Goal: Check status: Check status

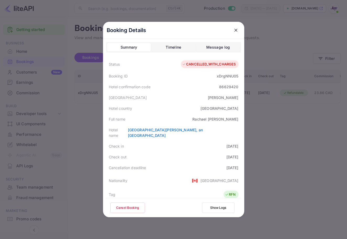
click at [234, 28] on icon "close" at bounding box center [235, 30] width 5 height 5
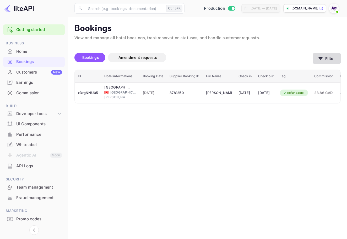
click at [319, 58] on icon "button" at bounding box center [320, 58] width 5 height 5
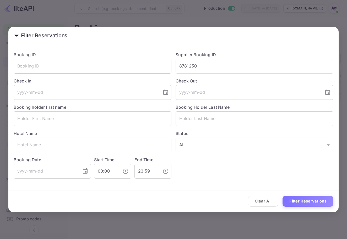
click at [151, 65] on div "Booking ID ​ Supplier Booking ID 8781250 ​ Check In ​ Check Out ​ Booking holde…" at bounding box center [171, 112] width 324 height 131
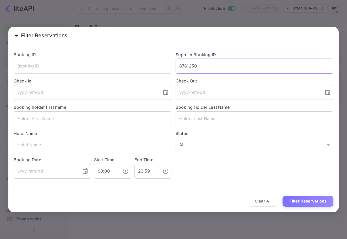
paste input "7636642"
type input "7636642"
click at [308, 201] on button "Filter Reservations" at bounding box center [308, 200] width 51 height 11
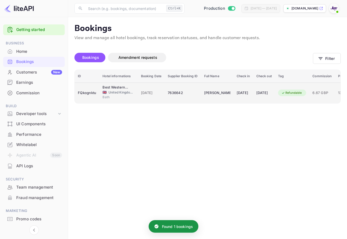
click at [234, 94] on td "[DATE]" at bounding box center [244, 92] width 20 height 21
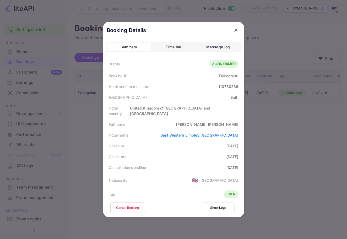
scroll to position [0, 0]
drag, startPoint x: 234, startPoint y: 30, endPoint x: 306, endPoint y: 69, distance: 81.5
click at [234, 30] on icon "close" at bounding box center [235, 30] width 5 height 5
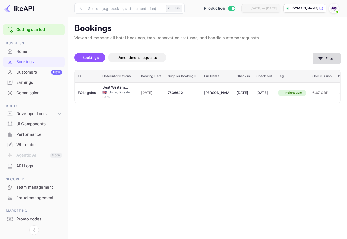
click at [334, 61] on button "Filter" at bounding box center [327, 58] width 28 height 11
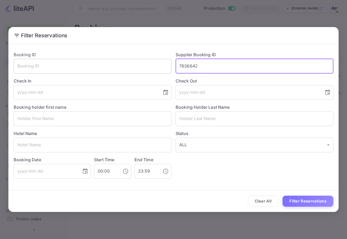
drag, startPoint x: 216, startPoint y: 66, endPoint x: 137, endPoint y: 60, distance: 78.7
click at [137, 60] on div "Booking ID ​ Supplier Booking ID 7636642 ​ Check In ​ Check Out ​ Booking holde…" at bounding box center [171, 112] width 324 height 131
paste input "[PERSON_NAME]"
type input "7636642"
click at [192, 120] on input "text" at bounding box center [255, 118] width 158 height 15
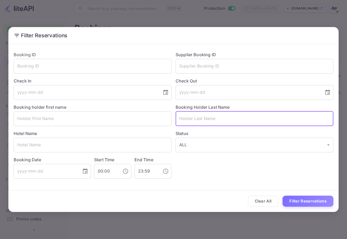
paste input "[PERSON_NAME]"
type input "[PERSON_NAME]"
click at [319, 199] on button "Filter Reservations" at bounding box center [308, 200] width 51 height 11
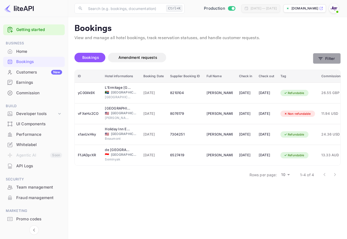
click at [339, 61] on button "Filter" at bounding box center [327, 58] width 28 height 11
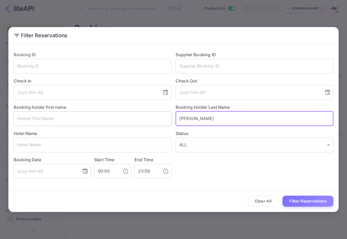
drag, startPoint x: 204, startPoint y: 122, endPoint x: 162, endPoint y: 115, distance: 42.5
click at [161, 117] on div "Booking ID ​ Supplier Booking ID ​ Check In ​ Check Out ​ Booking holder first …" at bounding box center [171, 112] width 324 height 131
click at [205, 63] on input "text" at bounding box center [255, 66] width 158 height 15
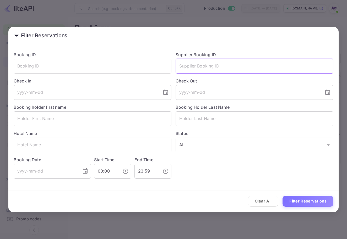
paste input "7636642"
type input "7636642"
click at [315, 201] on button "Filter Reservations" at bounding box center [308, 200] width 51 height 11
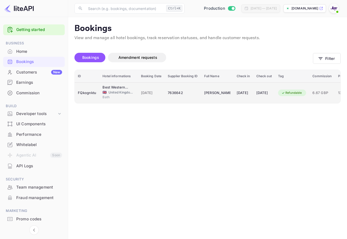
click at [233, 94] on td "[PERSON_NAME]" at bounding box center [217, 92] width 33 height 21
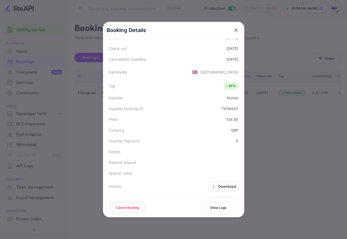
scroll to position [116, 0]
